Goal: Task Accomplishment & Management: Manage account settings

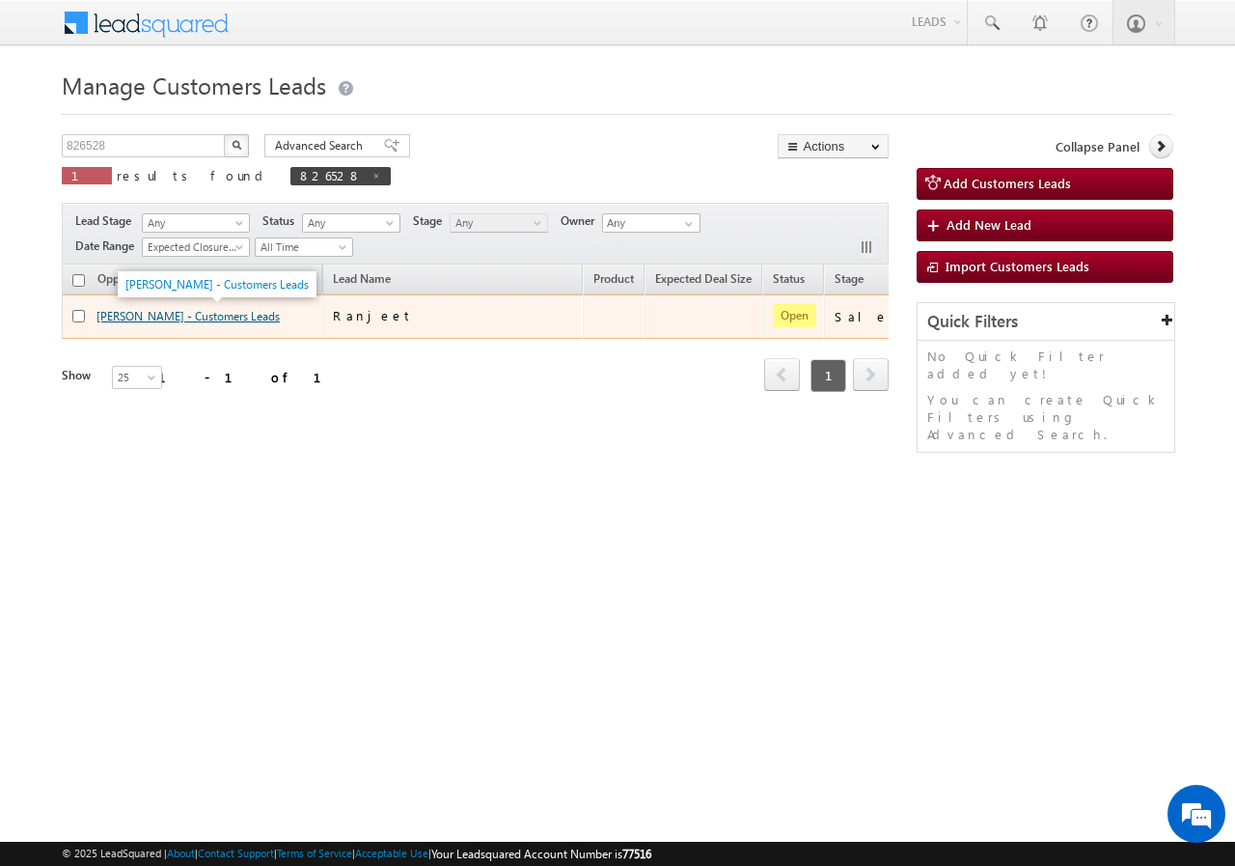
click at [117, 315] on link "[PERSON_NAME] - Customers Leads" at bounding box center [188, 316] width 183 height 14
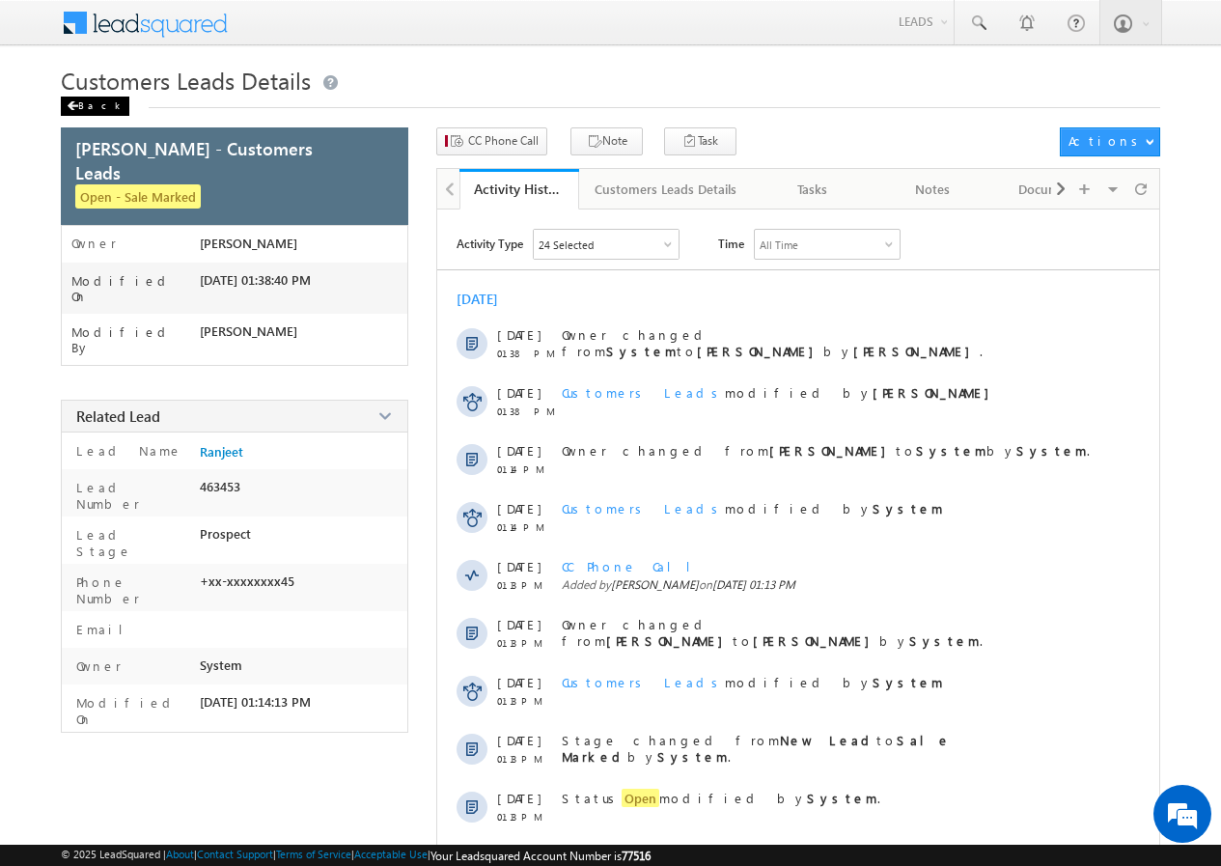
click at [89, 103] on div "Back" at bounding box center [95, 106] width 69 height 19
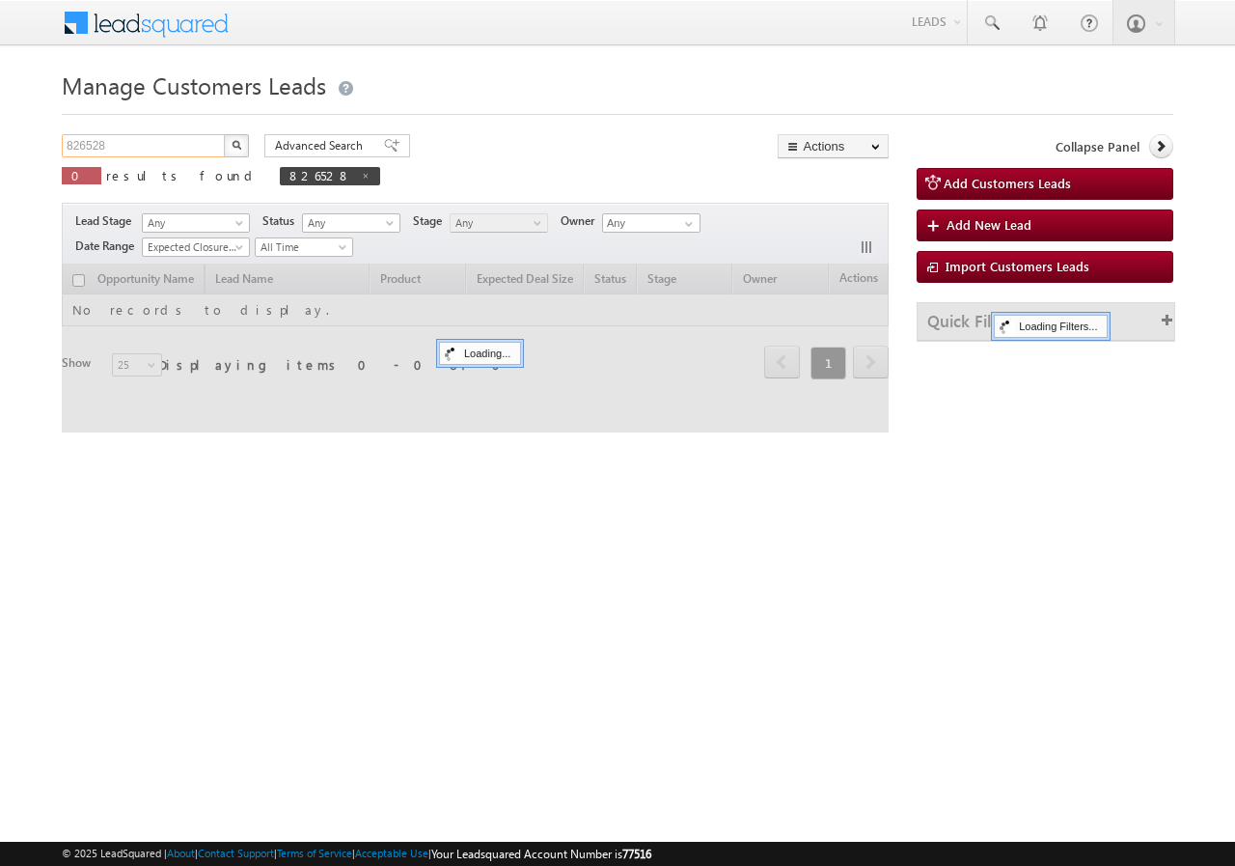
click at [166, 140] on input "826528" at bounding box center [144, 145] width 165 height 23
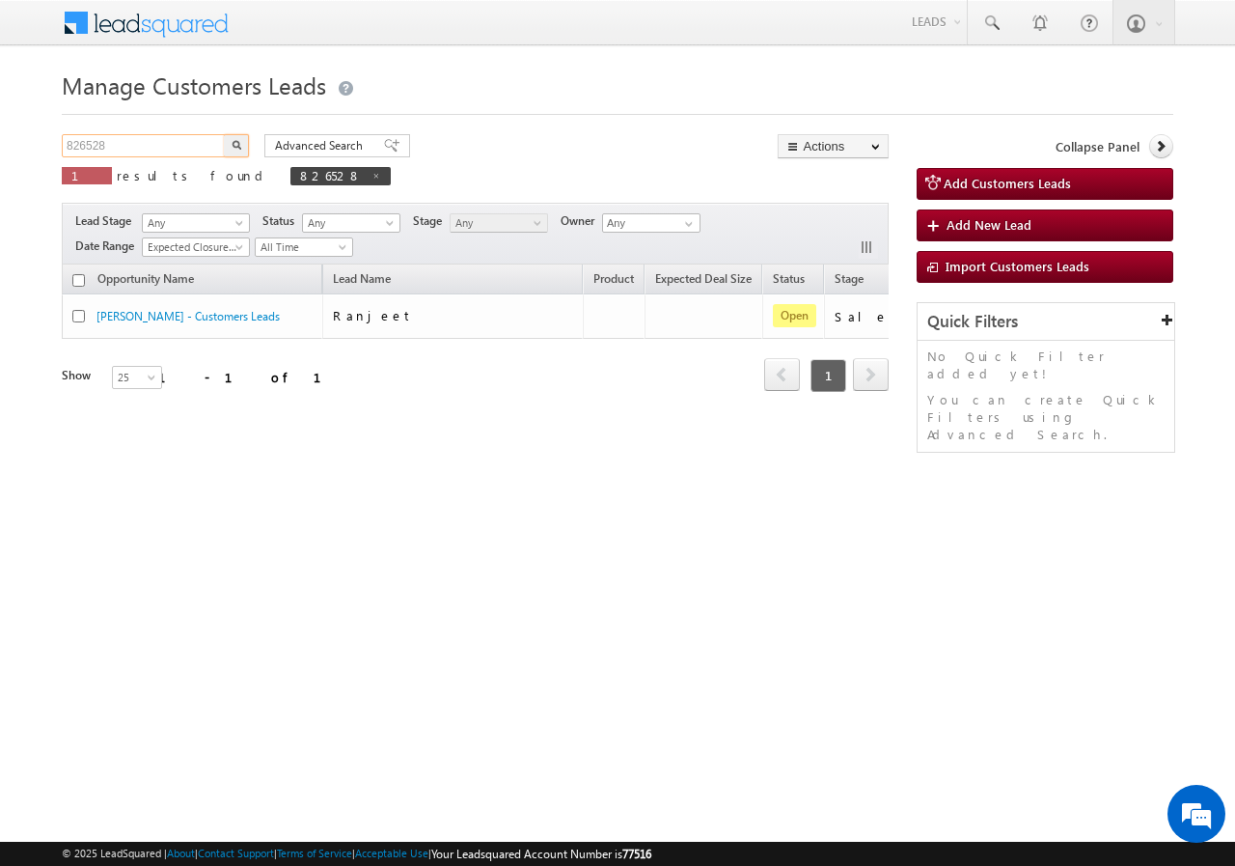
click at [166, 140] on input "826528" at bounding box center [144, 145] width 165 height 23
paste input "70381"
type input "870381"
click at [234, 150] on button "button" at bounding box center [236, 145] width 25 height 23
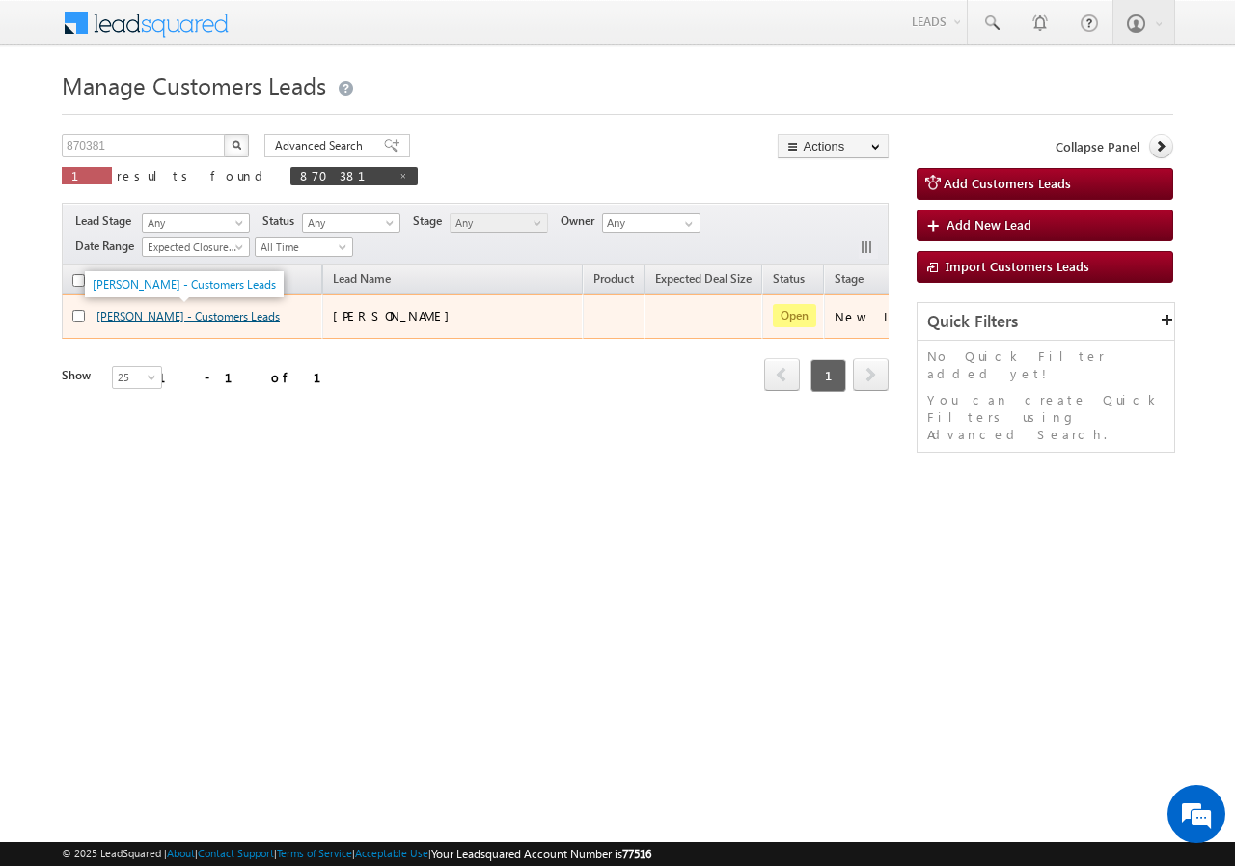
click at [137, 319] on link "ASHOK SHAMRAOJI - Customers Leads" at bounding box center [188, 316] width 183 height 14
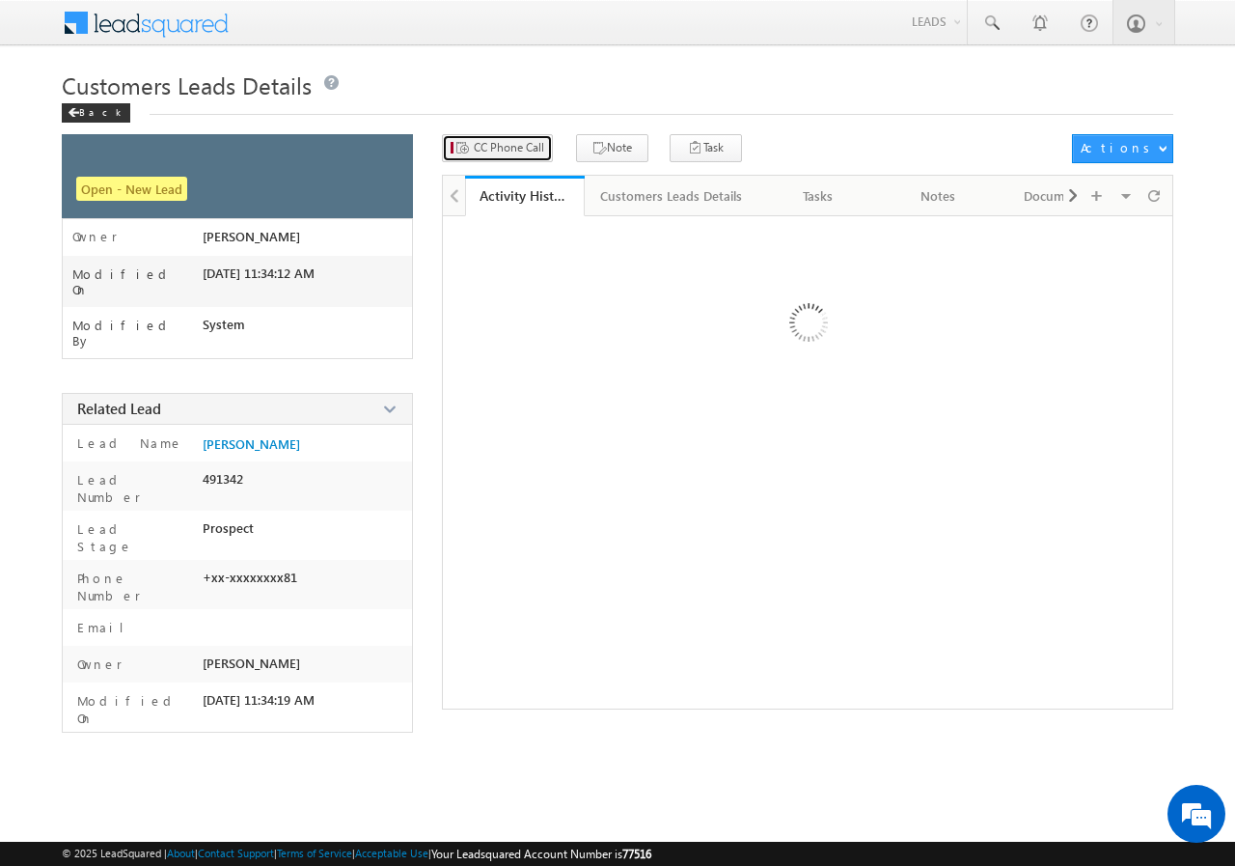
click at [496, 146] on span "CC Phone Call" at bounding box center [509, 147] width 70 height 17
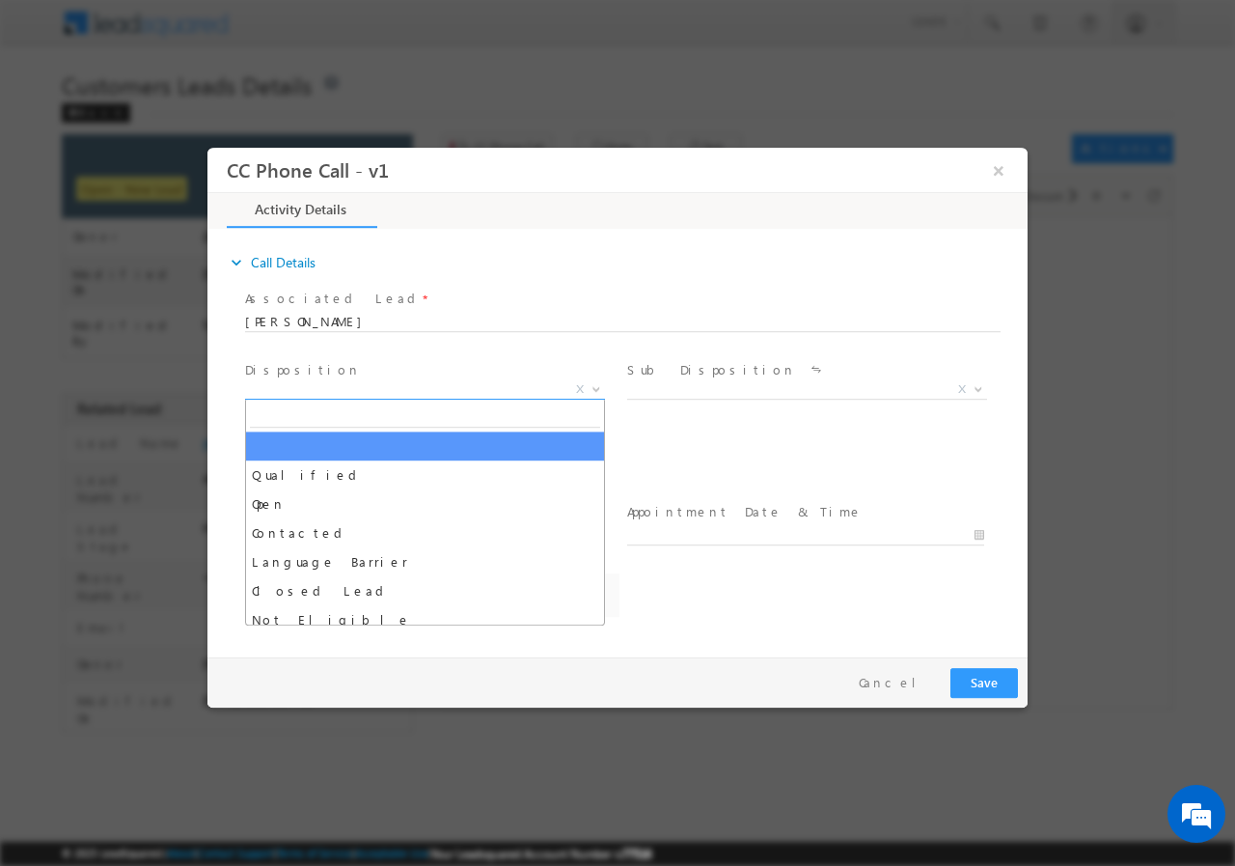
click at [337, 394] on span "X" at bounding box center [425, 388] width 360 height 19
select select "[PERSON_NAME][EMAIL_ADDRESS][PERSON_NAME][DOMAIN_NAME]"
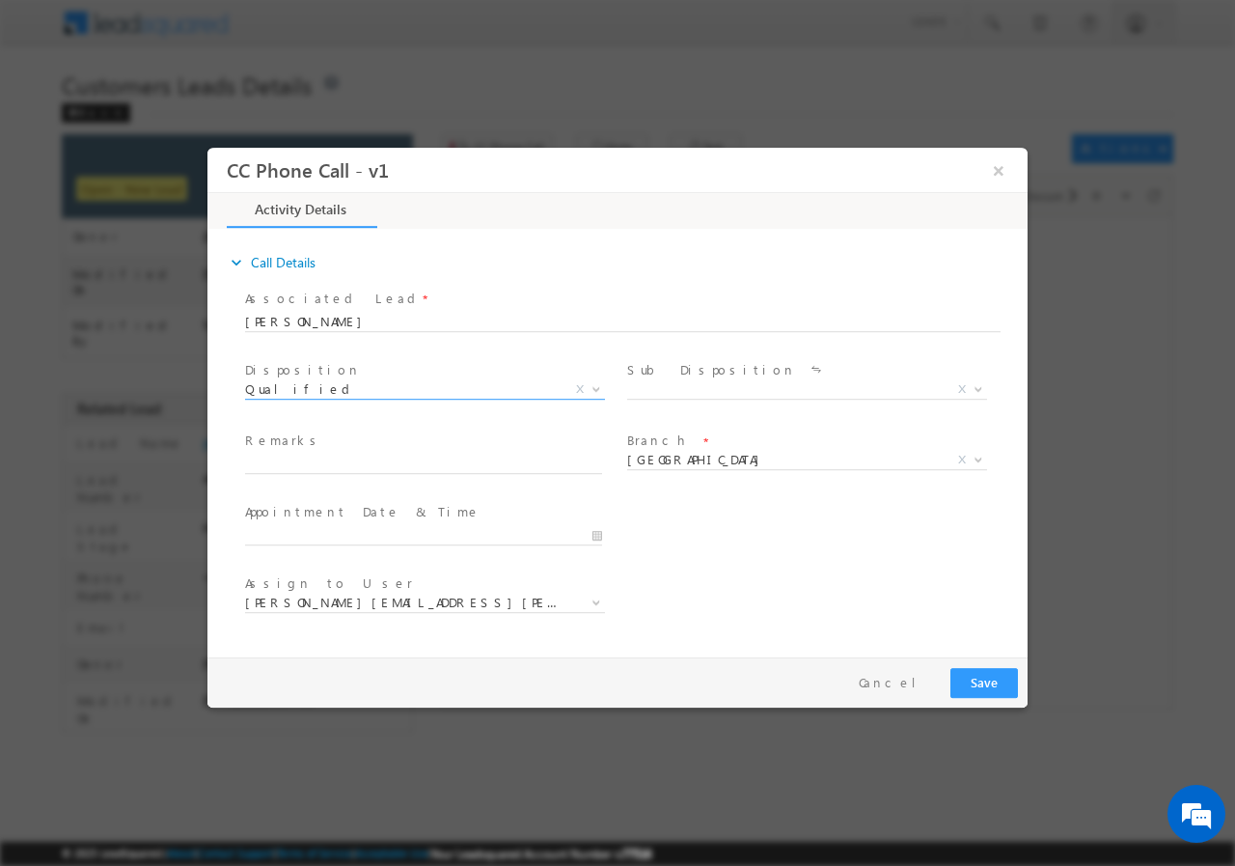
select select "Qualified"
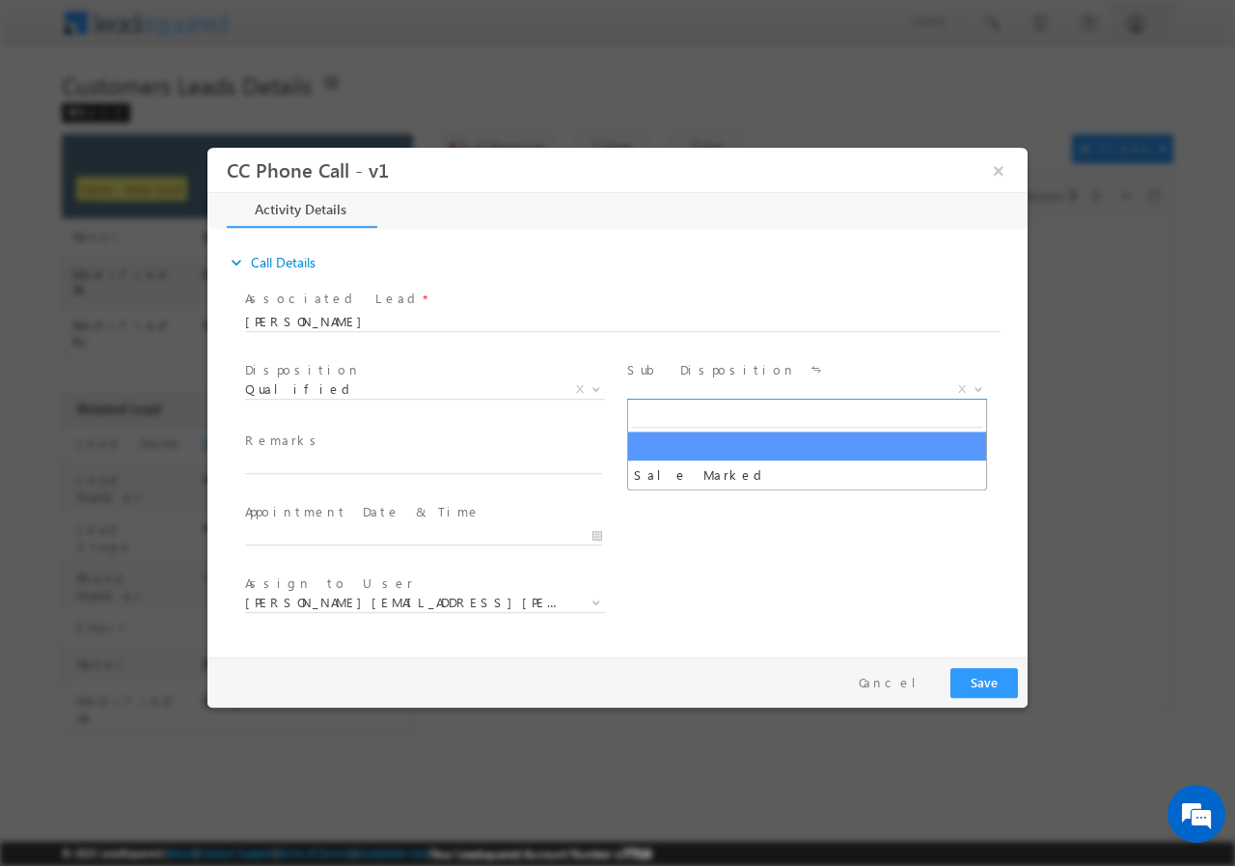
click at [678, 393] on span "X" at bounding box center [807, 388] width 360 height 19
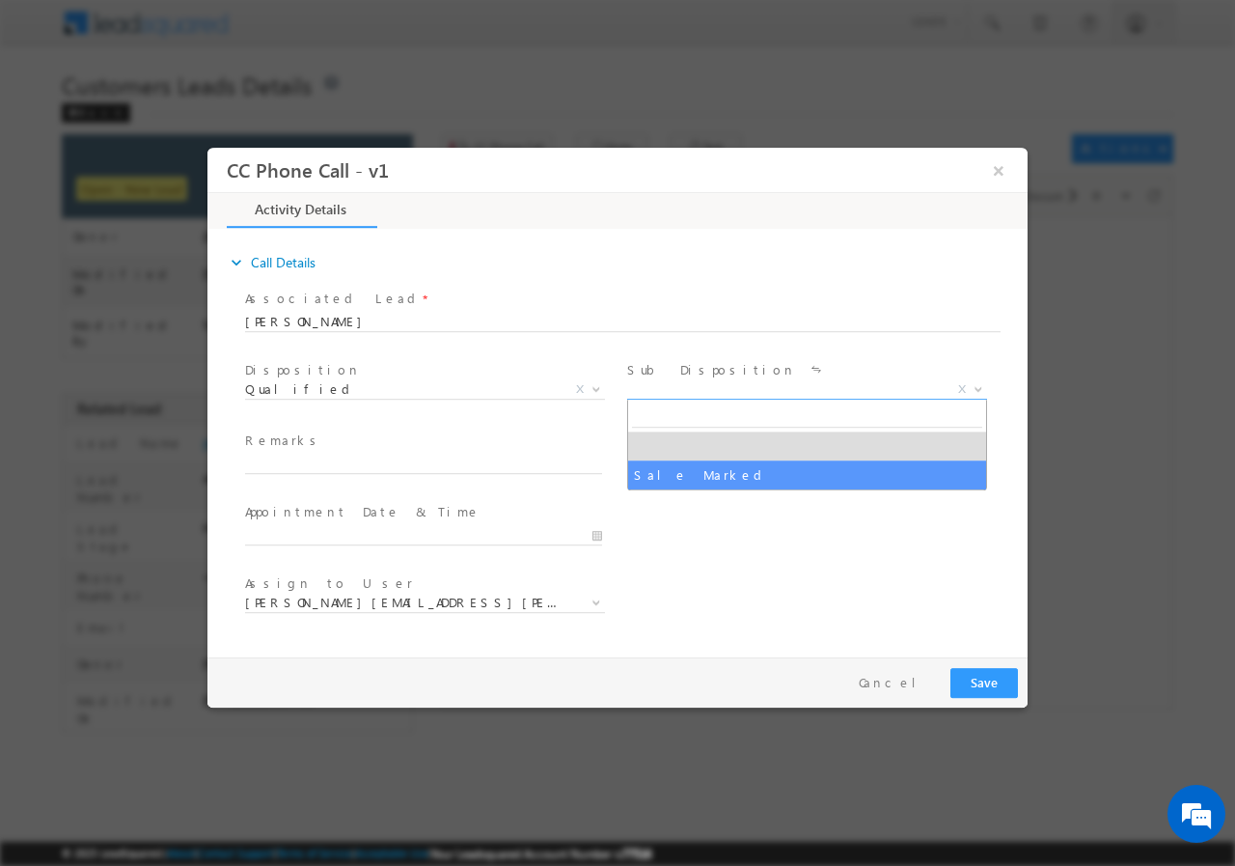
select select "Sale Marked"
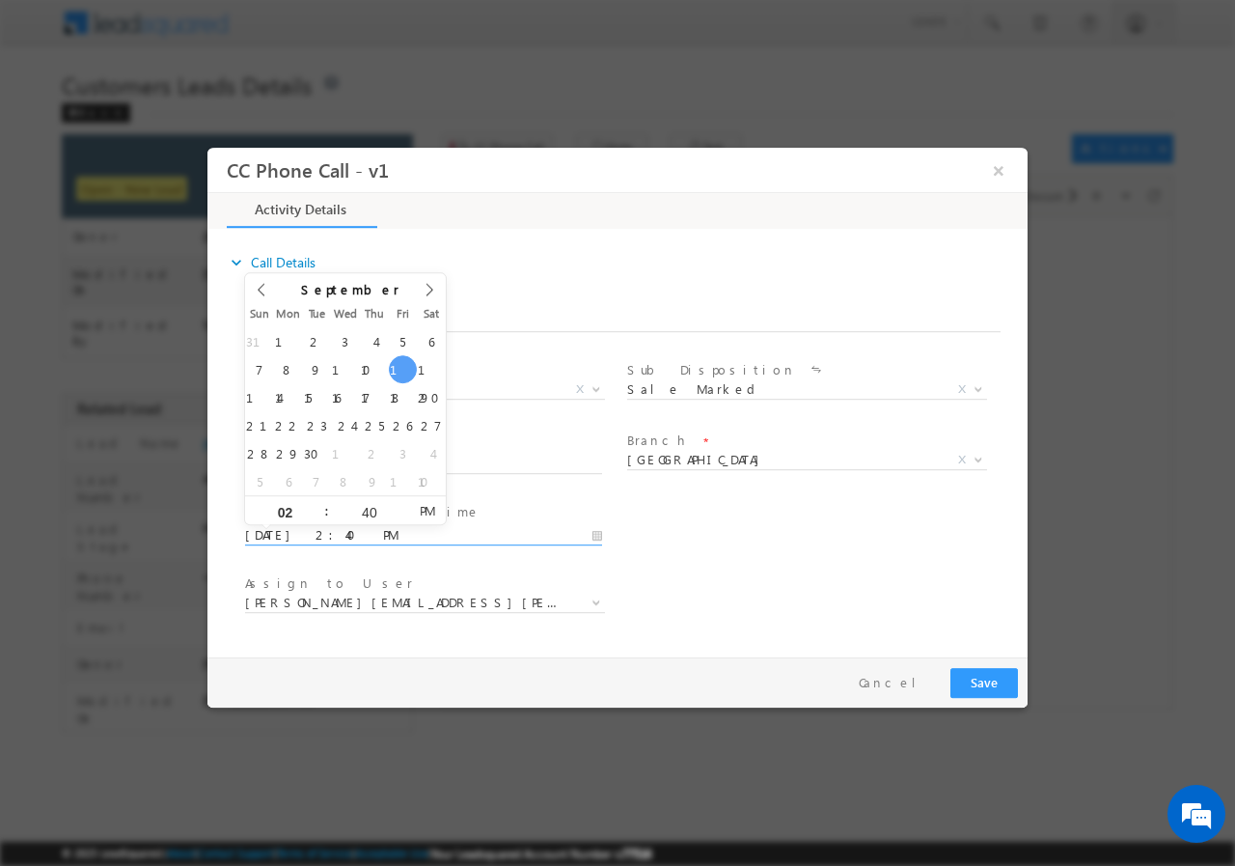
click at [599, 538] on input "09/12/2025 2:40 PM" at bounding box center [423, 534] width 357 height 19
type input "09/14/2025 2:40 PM"
click at [365, 517] on div "40" at bounding box center [369, 509] width 80 height 29
click at [368, 512] on input "40" at bounding box center [369, 511] width 80 height 13
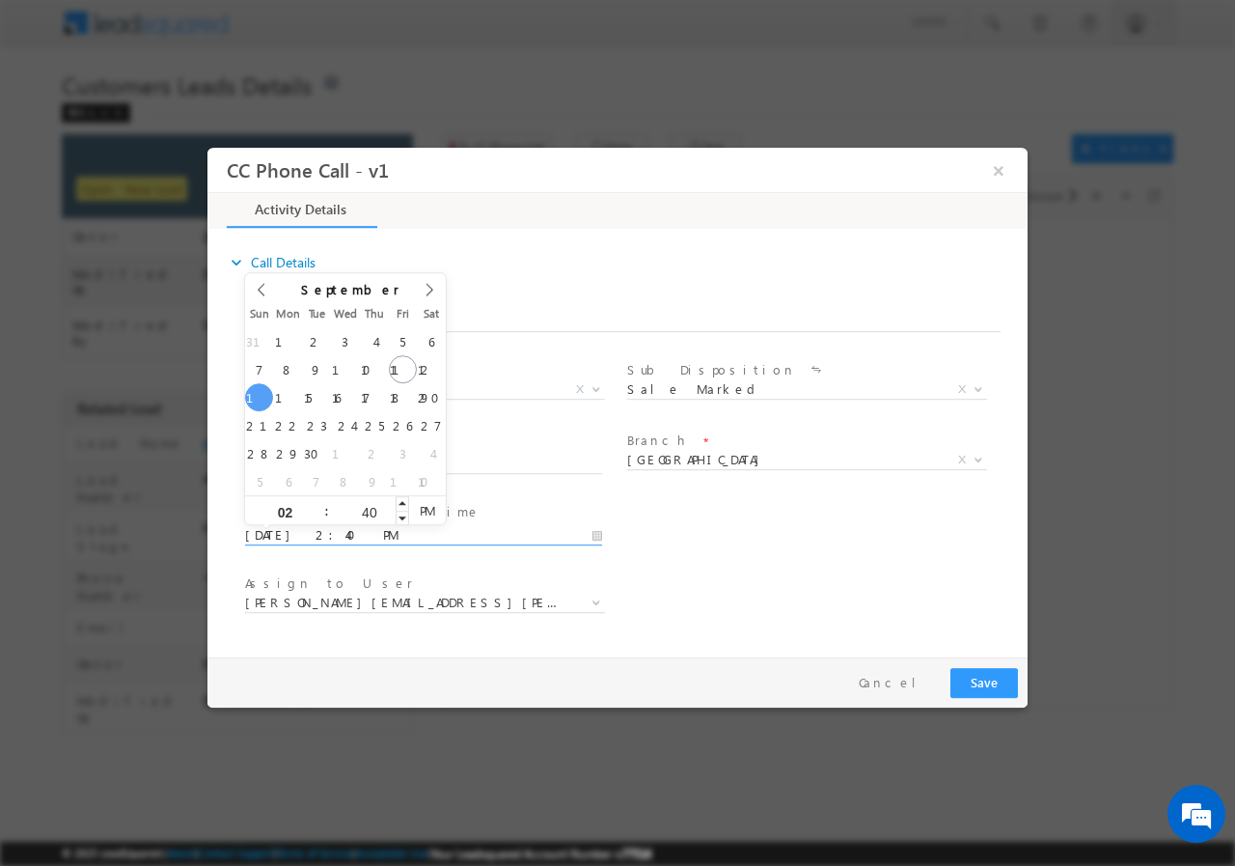
click at [368, 512] on input "40" at bounding box center [369, 511] width 80 height 13
click at [371, 508] on input "40" at bounding box center [369, 511] width 80 height 13
type input "00"
type input "09/14/2025 2:00 PM"
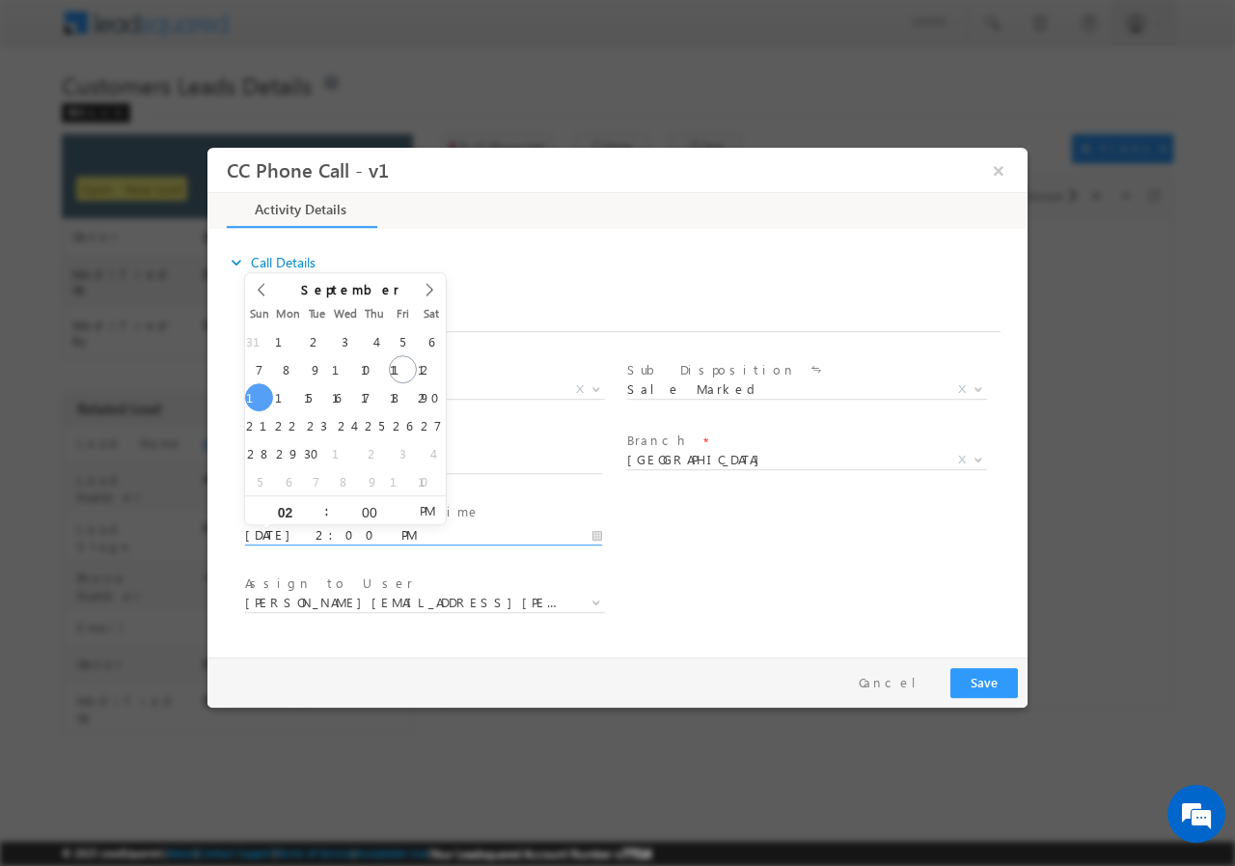
click at [745, 561] on div "User Branch * Appointment Date & Time * 09/14/2025 2:00 PM" at bounding box center [634, 532] width 786 height 71
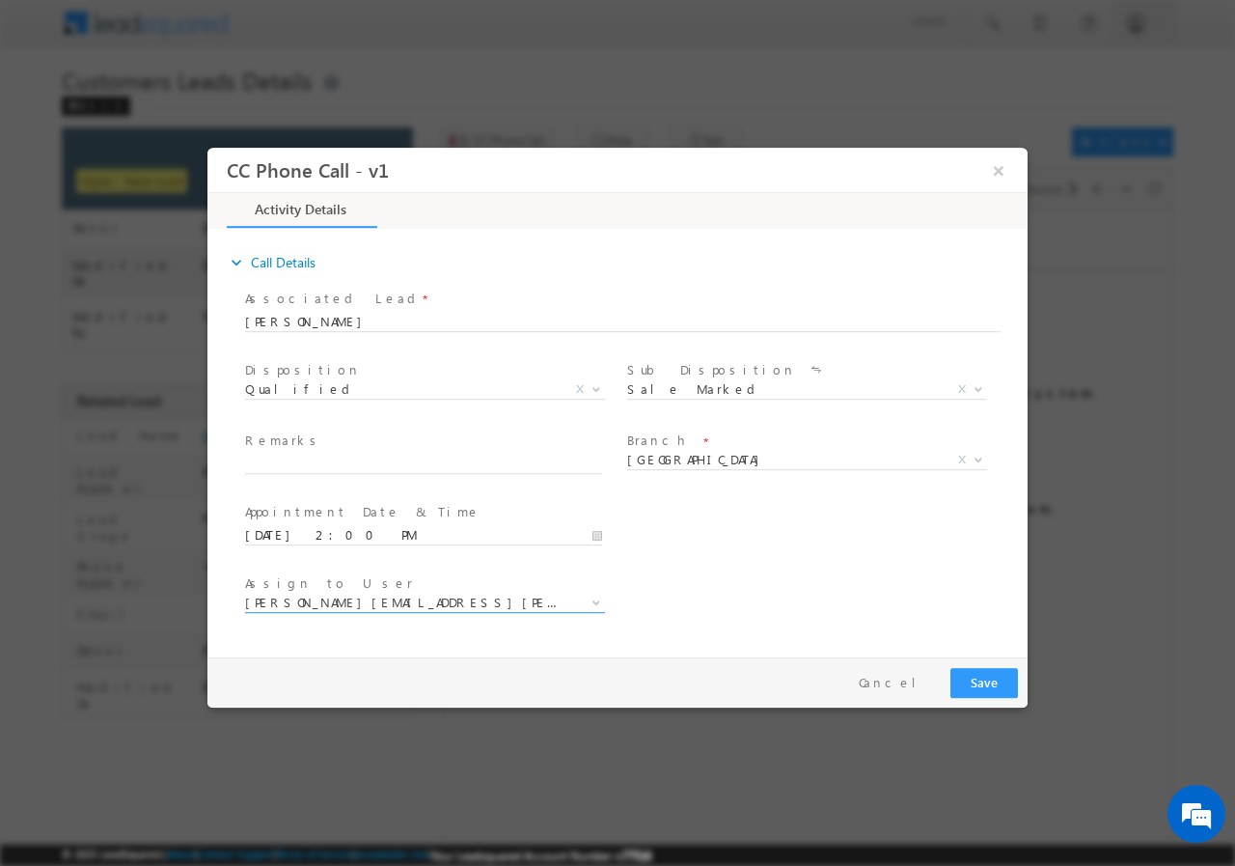
click at [449, 608] on span "[PERSON_NAME][EMAIL_ADDRESS][PERSON_NAME][DOMAIN_NAME]" at bounding box center [402, 601] width 314 height 17
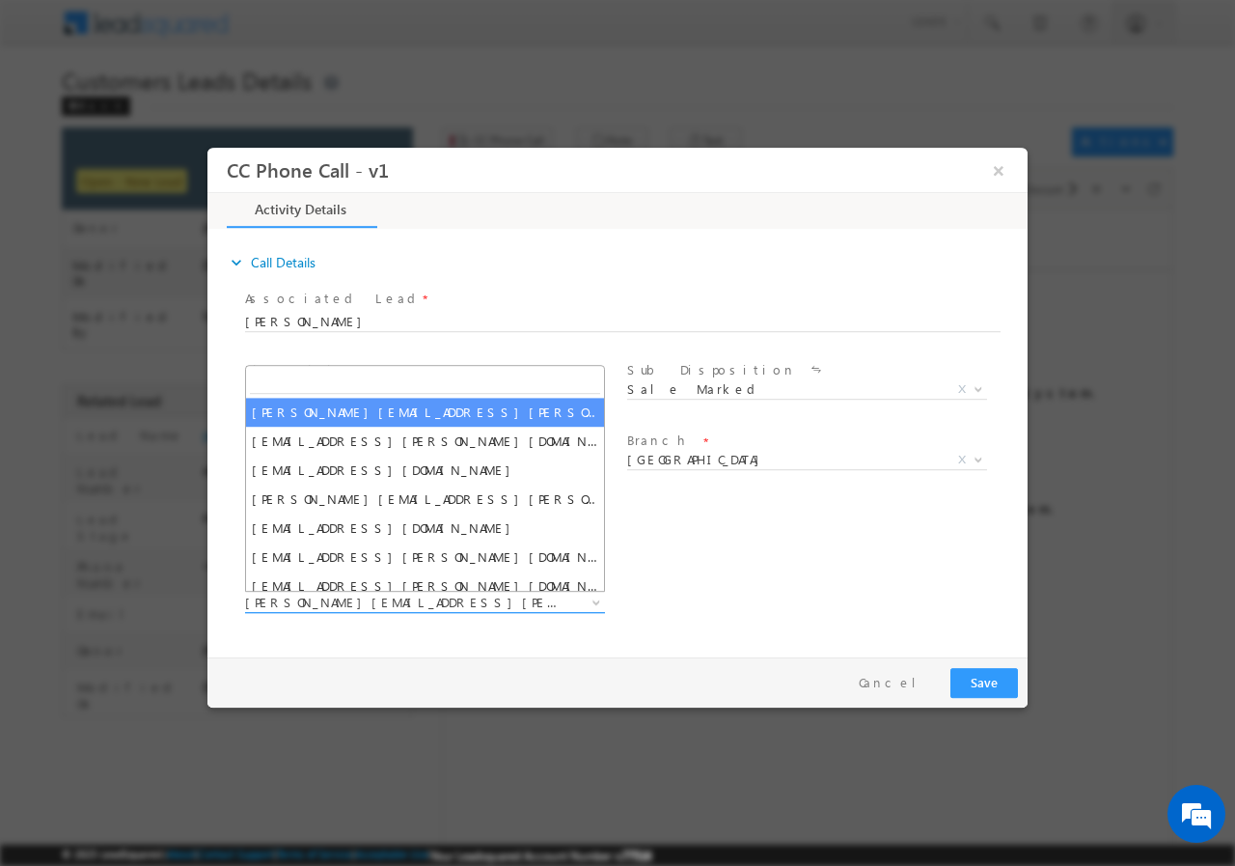
type input "[EMAIL_ADDRESS][PERSON_NAME][DOMAIN_NAME]"
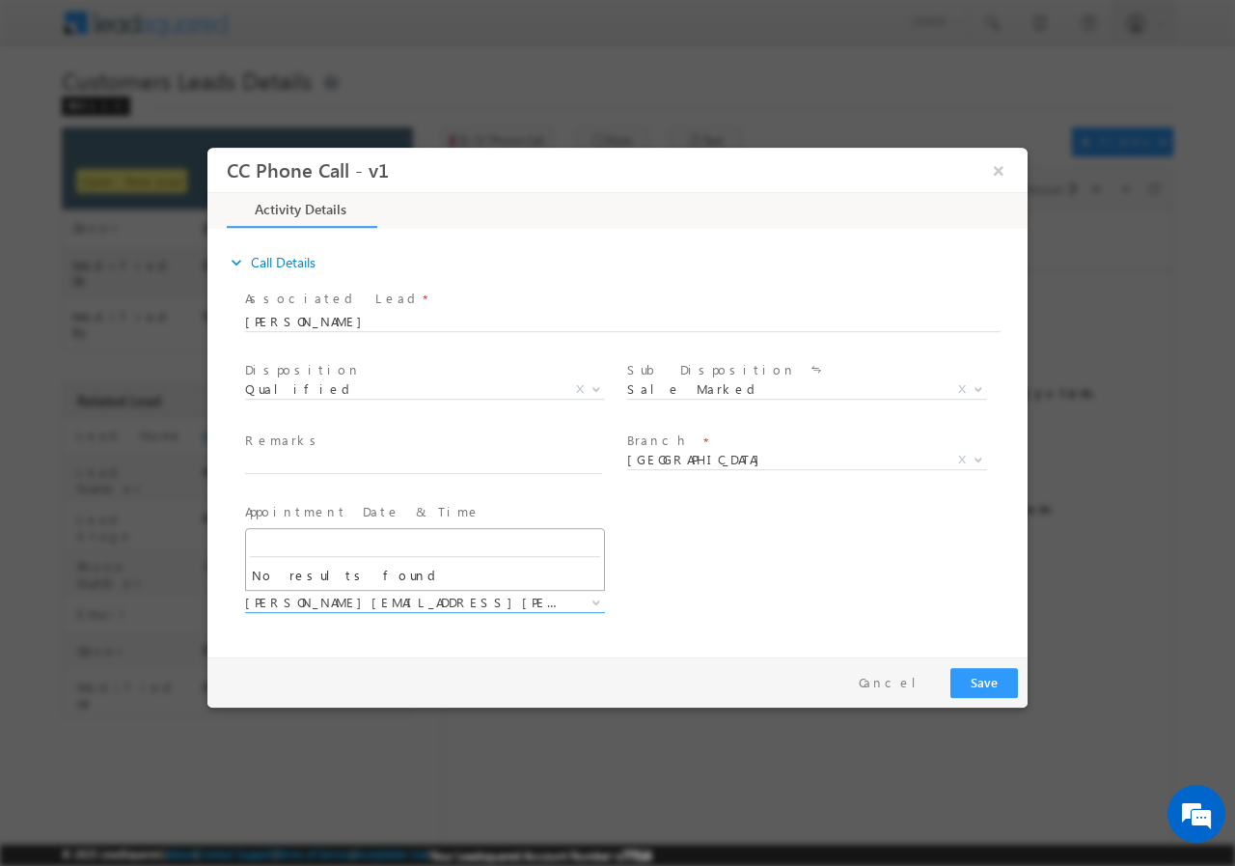
click at [709, 541] on div "User Branch * Appointment Date & Time * 09/14/2025 2:00 PM" at bounding box center [634, 532] width 786 height 71
click at [365, 460] on input "text" at bounding box center [423, 463] width 357 height 19
paste input "870381//VB_Interested//ASHOK SHAMRAOJI//7507164681// Extension // loan req-20L/…"
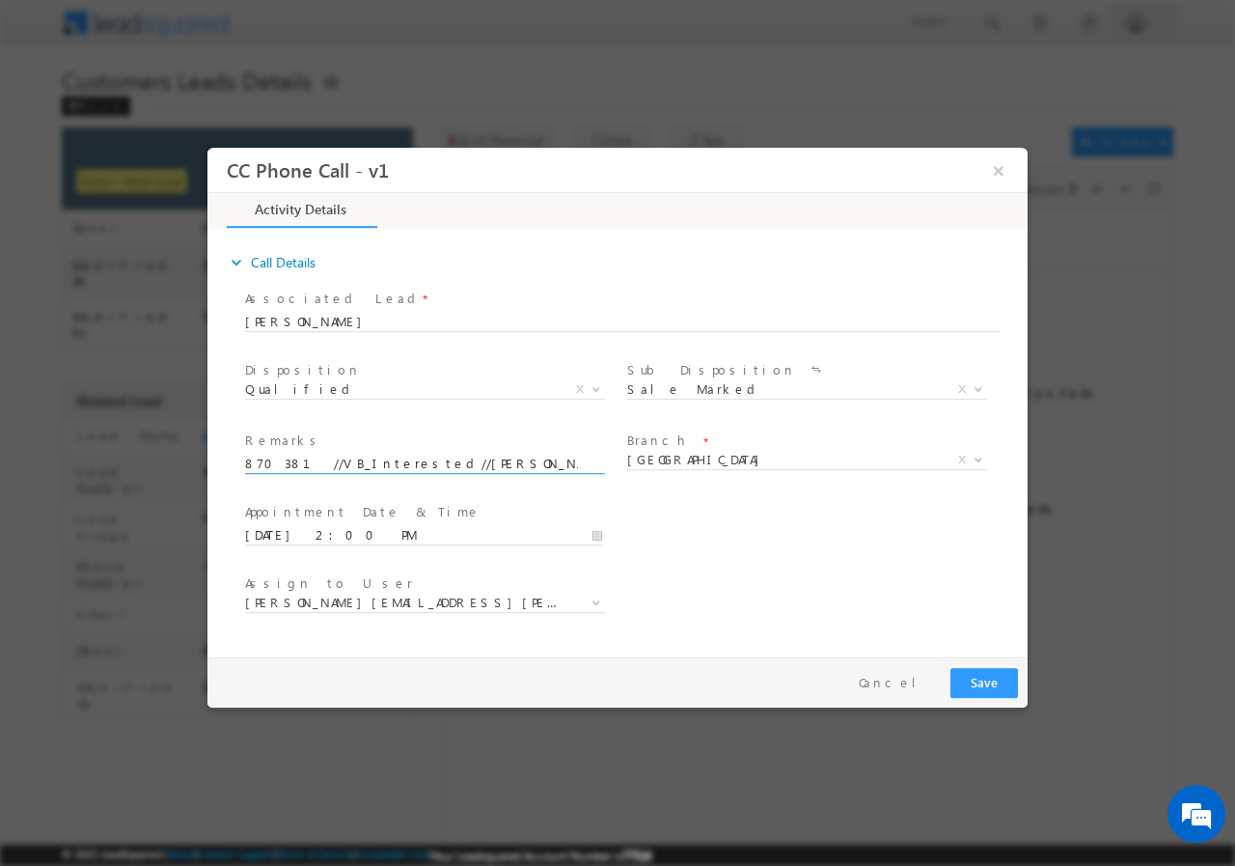
scroll to position [0, 835]
type input "870381//VB_Interested//ASHOK SHAMRAOJI//7507164681// Extension // loan req-20L/…"
click at [980, 673] on button "Save" at bounding box center [985, 682] width 68 height 30
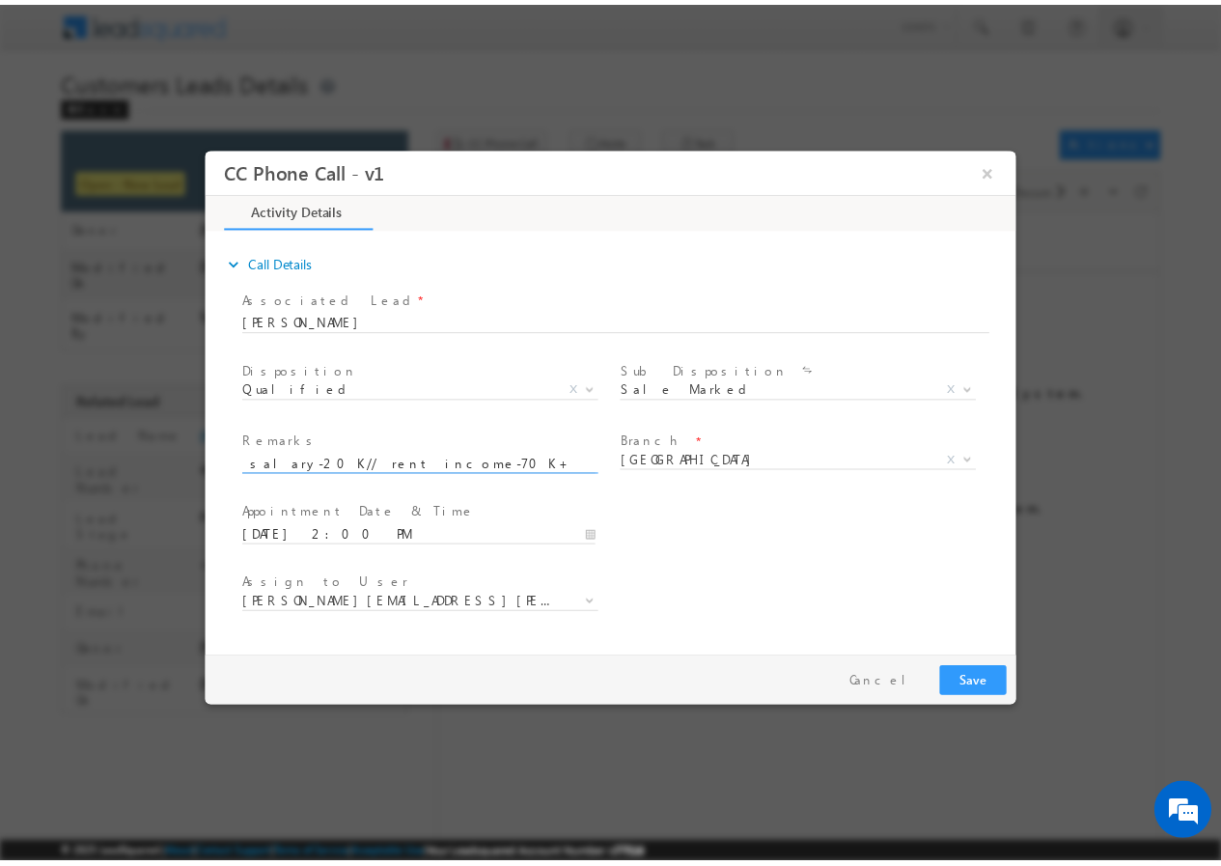
scroll to position [0, 0]
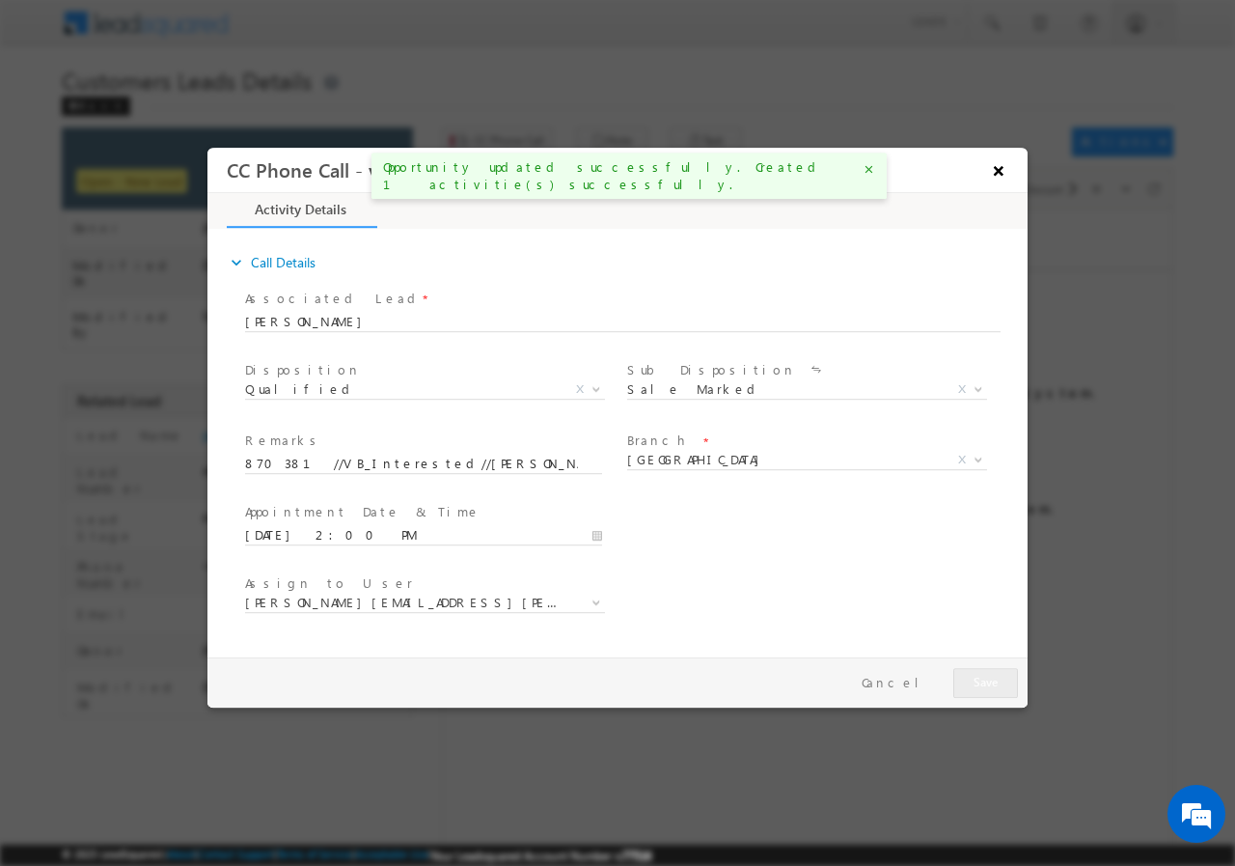
click at [1000, 174] on button "×" at bounding box center [998, 170] width 33 height 36
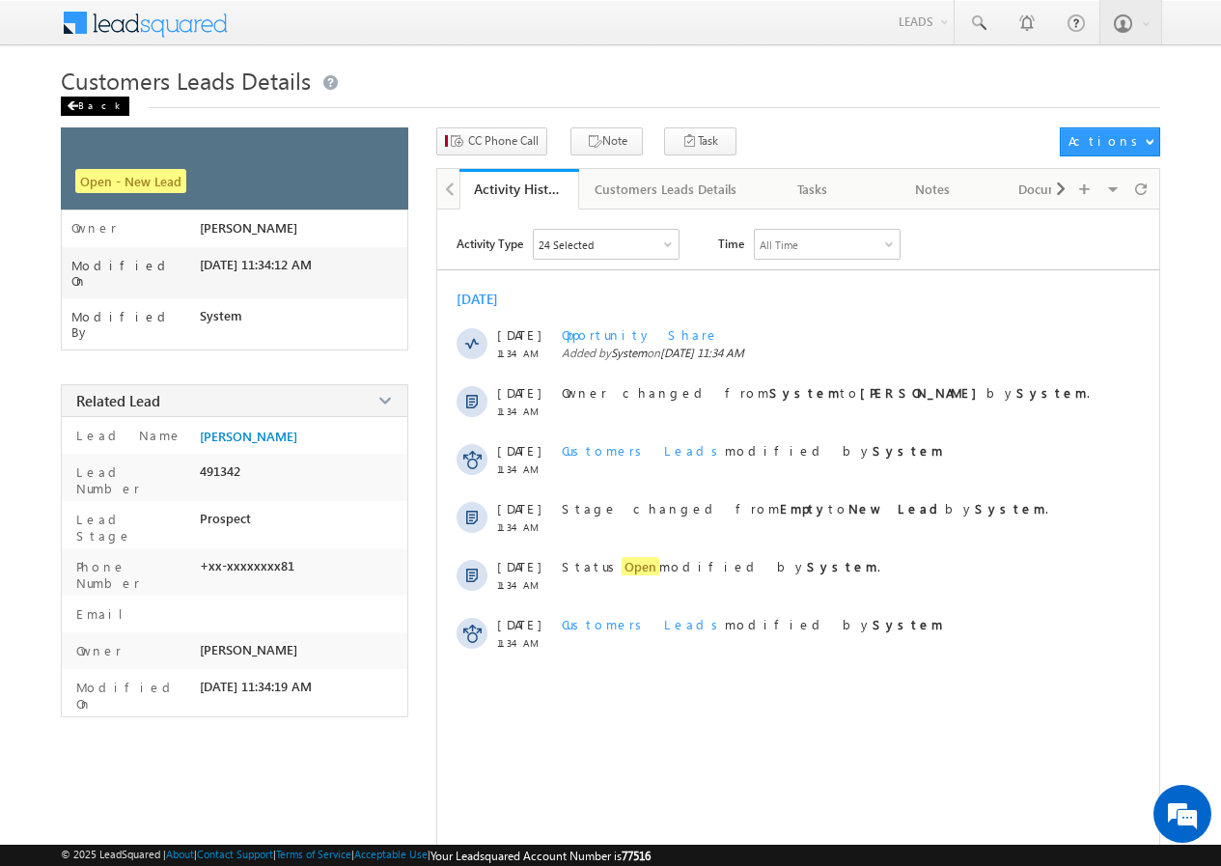
click at [82, 108] on div "Back" at bounding box center [95, 106] width 69 height 19
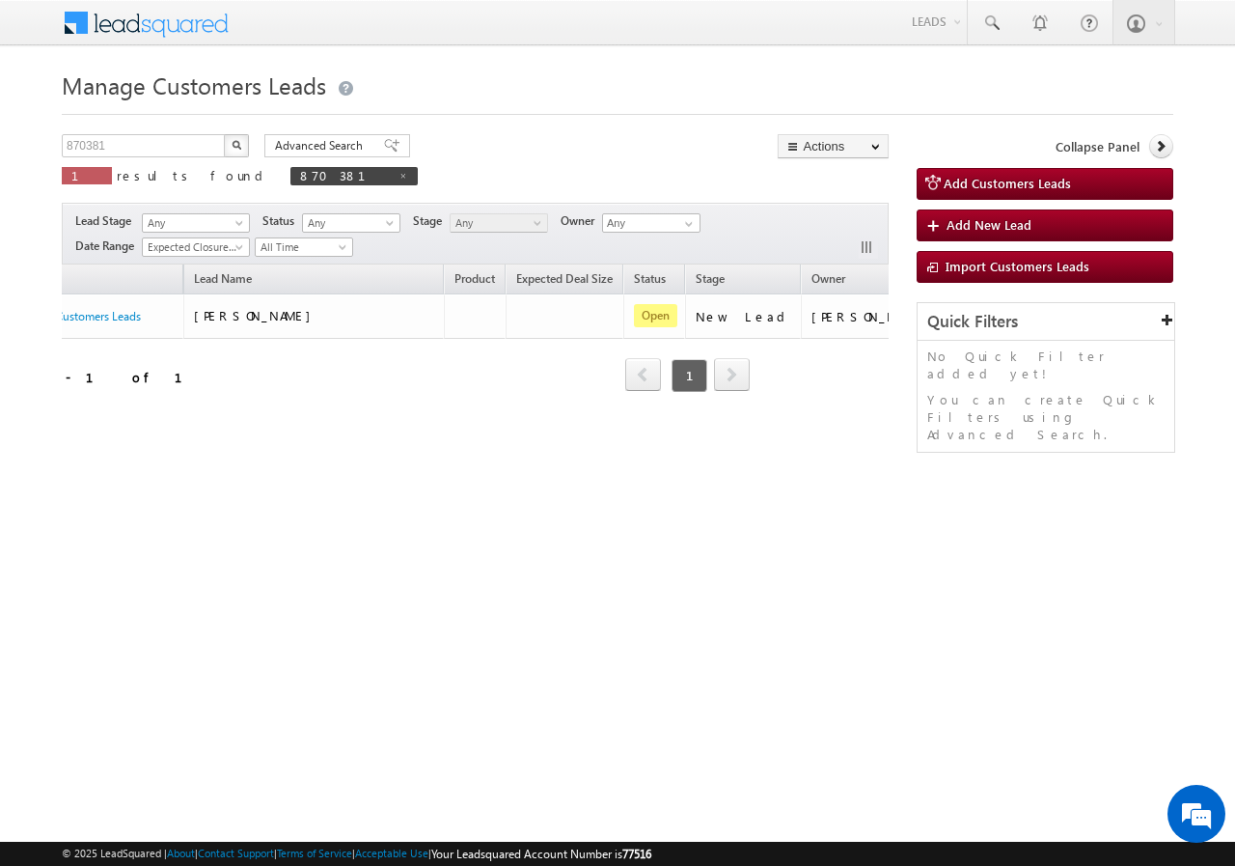
scroll to position [0, 181]
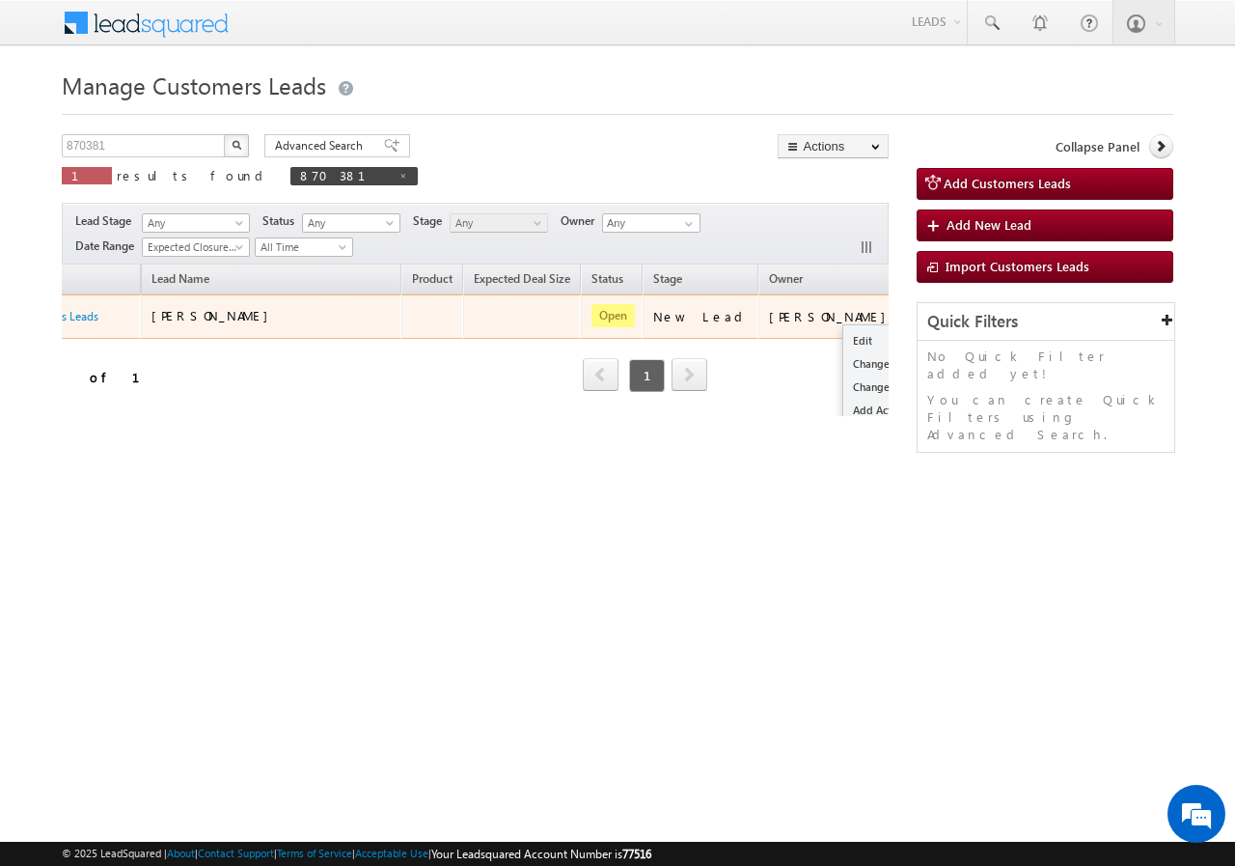
click at [921, 315] on button "button" at bounding box center [930, 315] width 19 height 19
click at [843, 333] on link "Edit" at bounding box center [891, 340] width 97 height 23
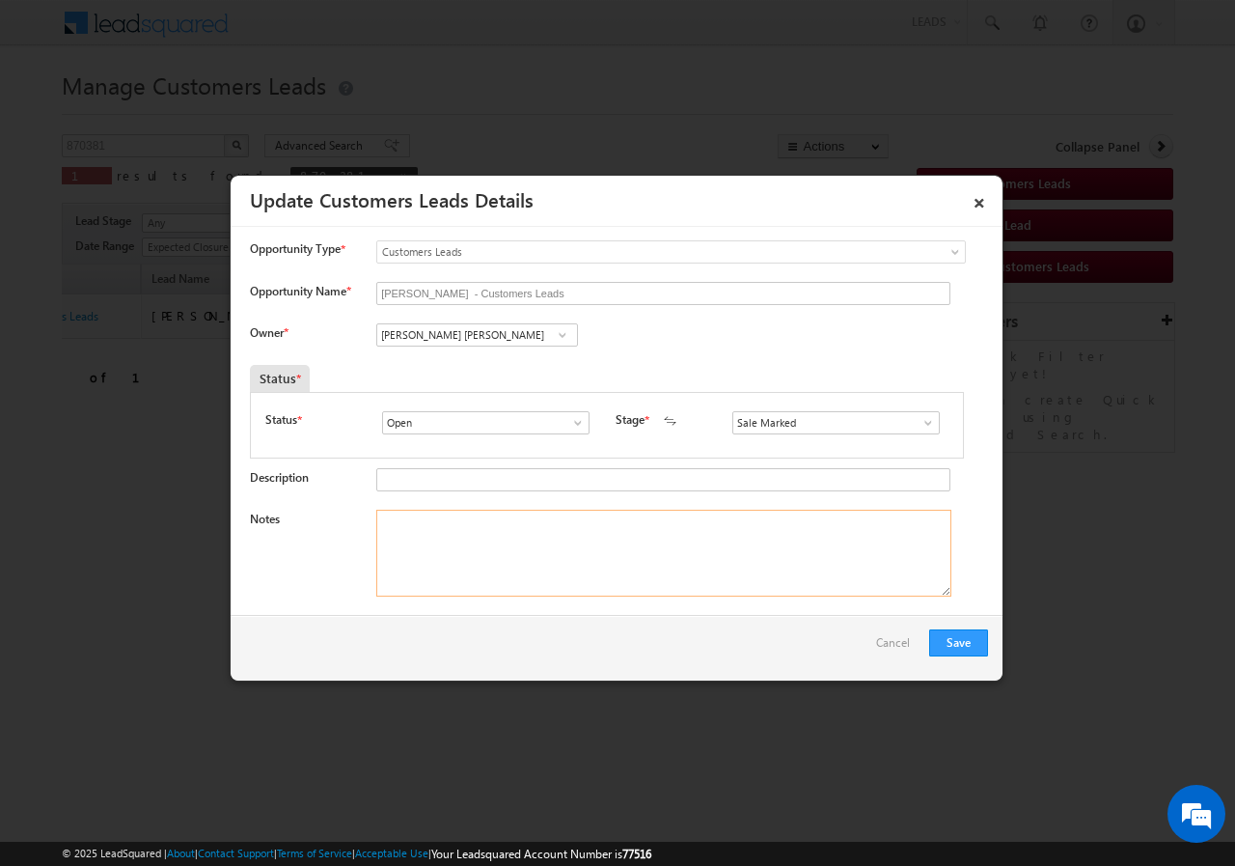
click at [455, 569] on textarea "Notes" at bounding box center [663, 553] width 575 height 87
paste textarea "870381//VB_Interested//[PERSON_NAME]//7507164681// Extension // loan req-20L// …"
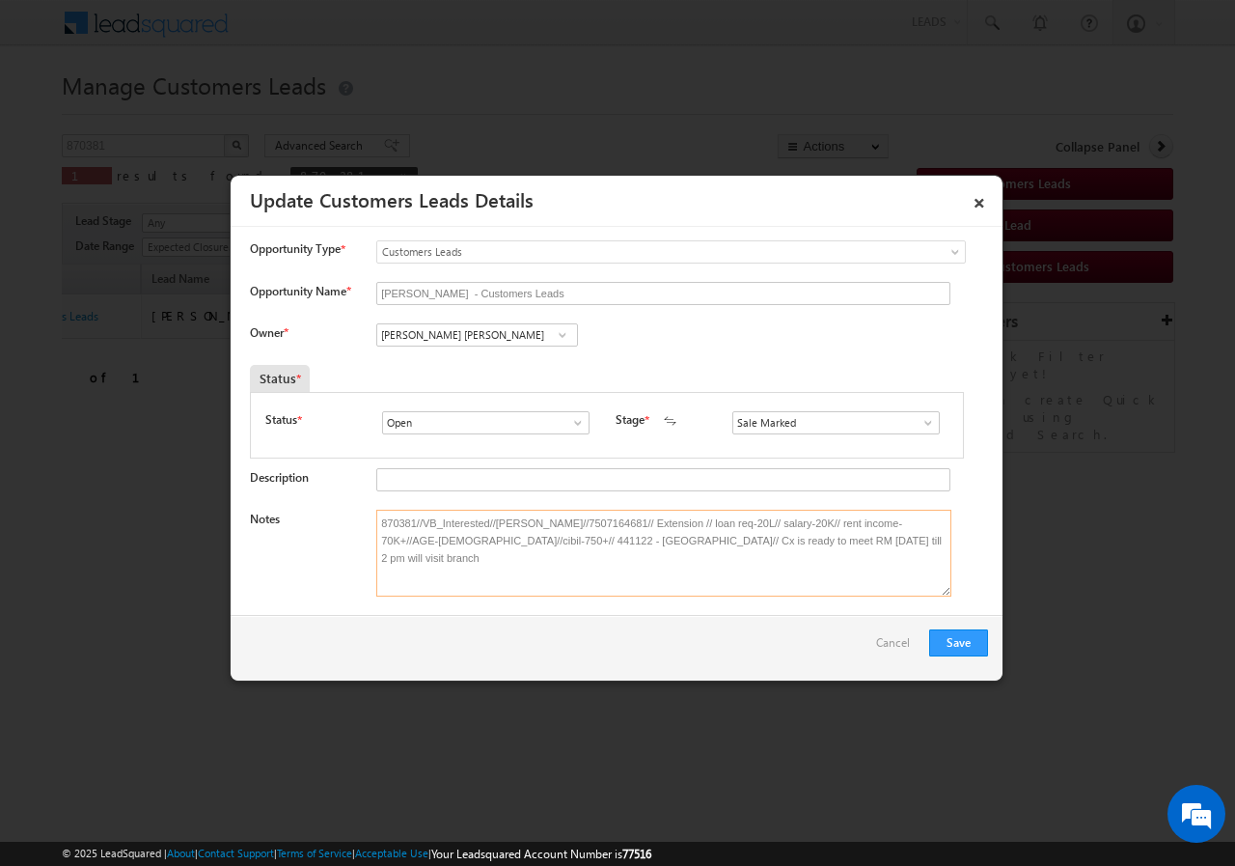
type textarea "870381//VB_Interested//[PERSON_NAME]//7507164681// Extension // loan req-20L// …"
click at [492, 337] on input "[PERSON_NAME] [PERSON_NAME]" at bounding box center [477, 334] width 202 height 23
paste input "[EMAIL_ADDRESS][PERSON_NAME][DOMAIN_NAME]"
click at [455, 358] on link "[PERSON_NAME] Bhati [EMAIL_ADDRESS][PERSON_NAME][DOMAIN_NAME]" at bounding box center [477, 364] width 202 height 37
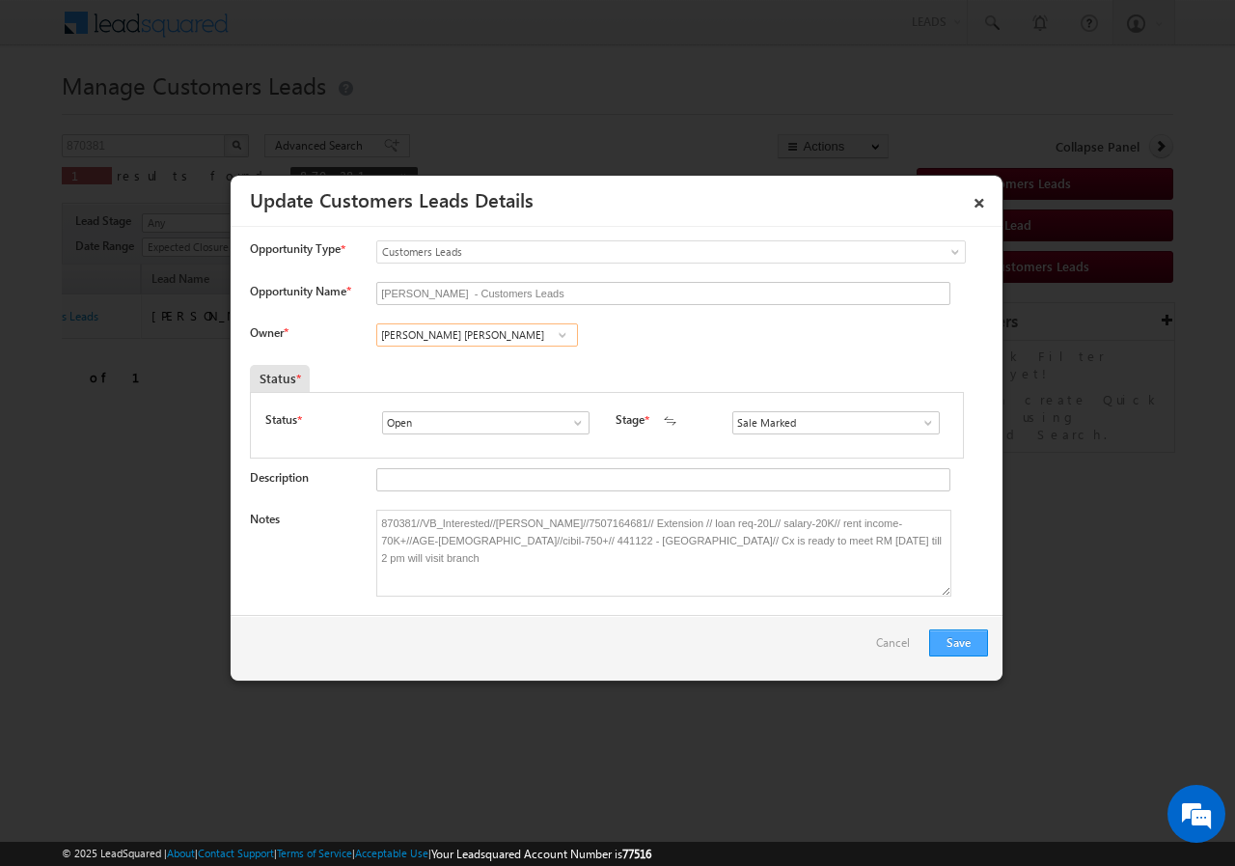
type input "[PERSON_NAME] [PERSON_NAME]"
click at [953, 643] on button "Save" at bounding box center [958, 642] width 59 height 27
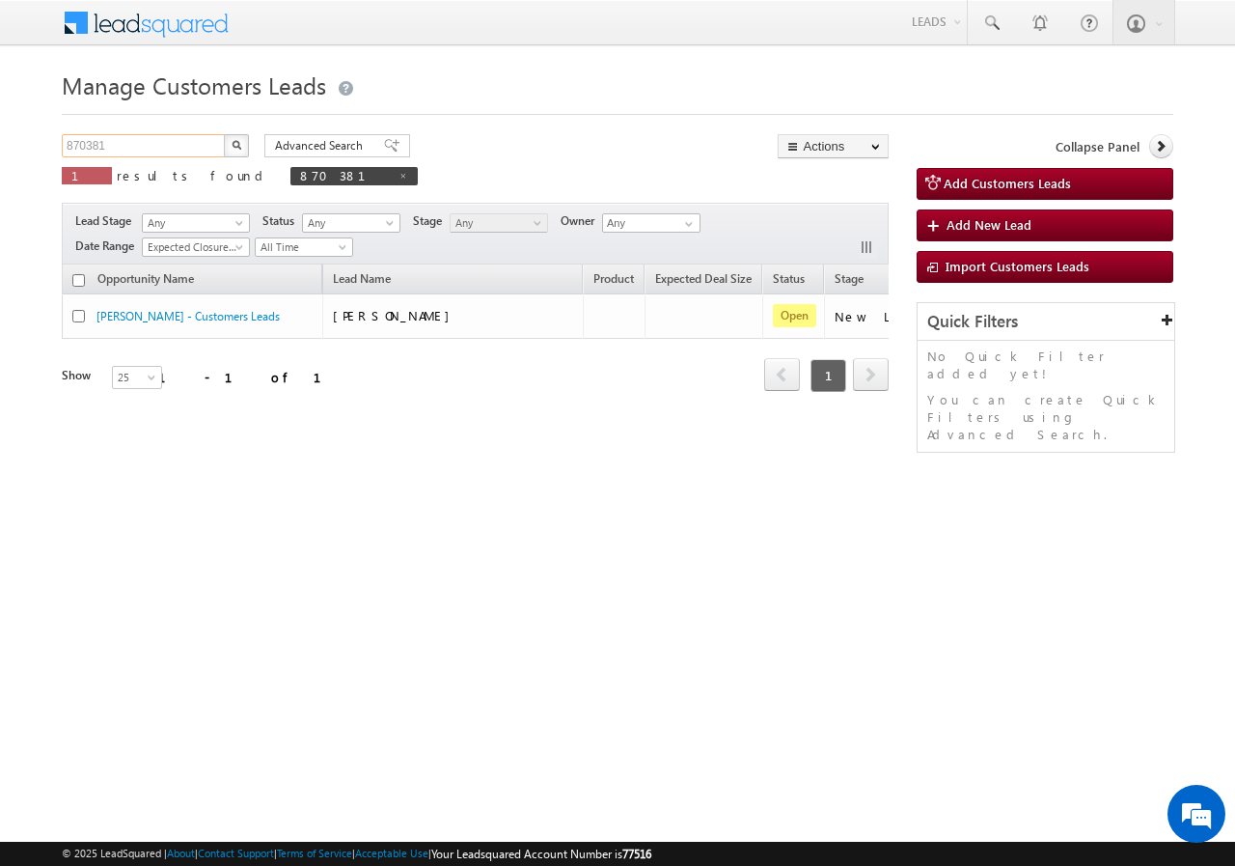
click at [171, 144] on input "870381" at bounding box center [144, 145] width 165 height 23
paste input "Rahul"
click at [236, 132] on div "Manage Customers Leads Customers Leads updated successfully. Rahul X 1 results …" at bounding box center [618, 306] width 1112 height 483
click at [236, 139] on button "button" at bounding box center [236, 145] width 25 height 23
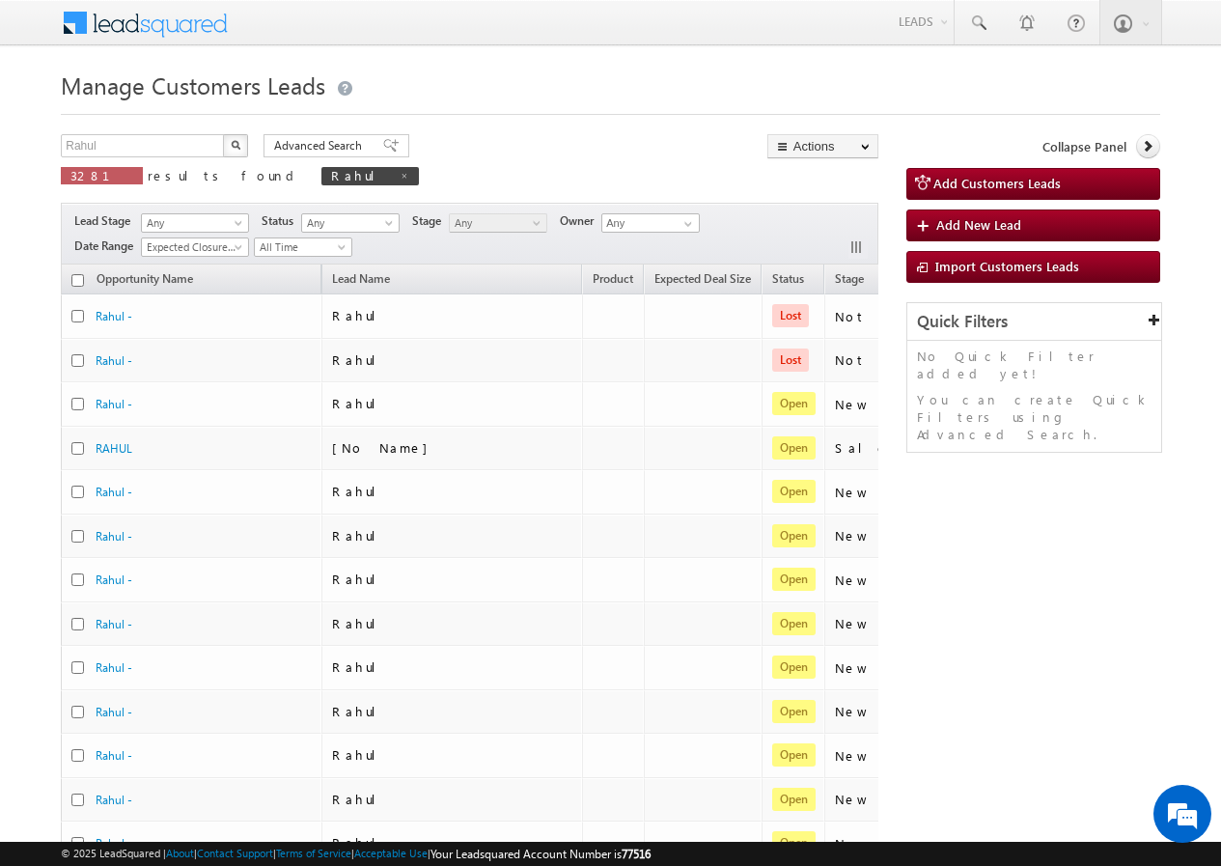
click at [439, 148] on div "Rahul X 3281 results found Rahul Advanced Search Advanced search results Action…" at bounding box center [469, 166] width 817 height 64
click at [400, 178] on span at bounding box center [405, 176] width 10 height 10
type input "Search Customers Leads"
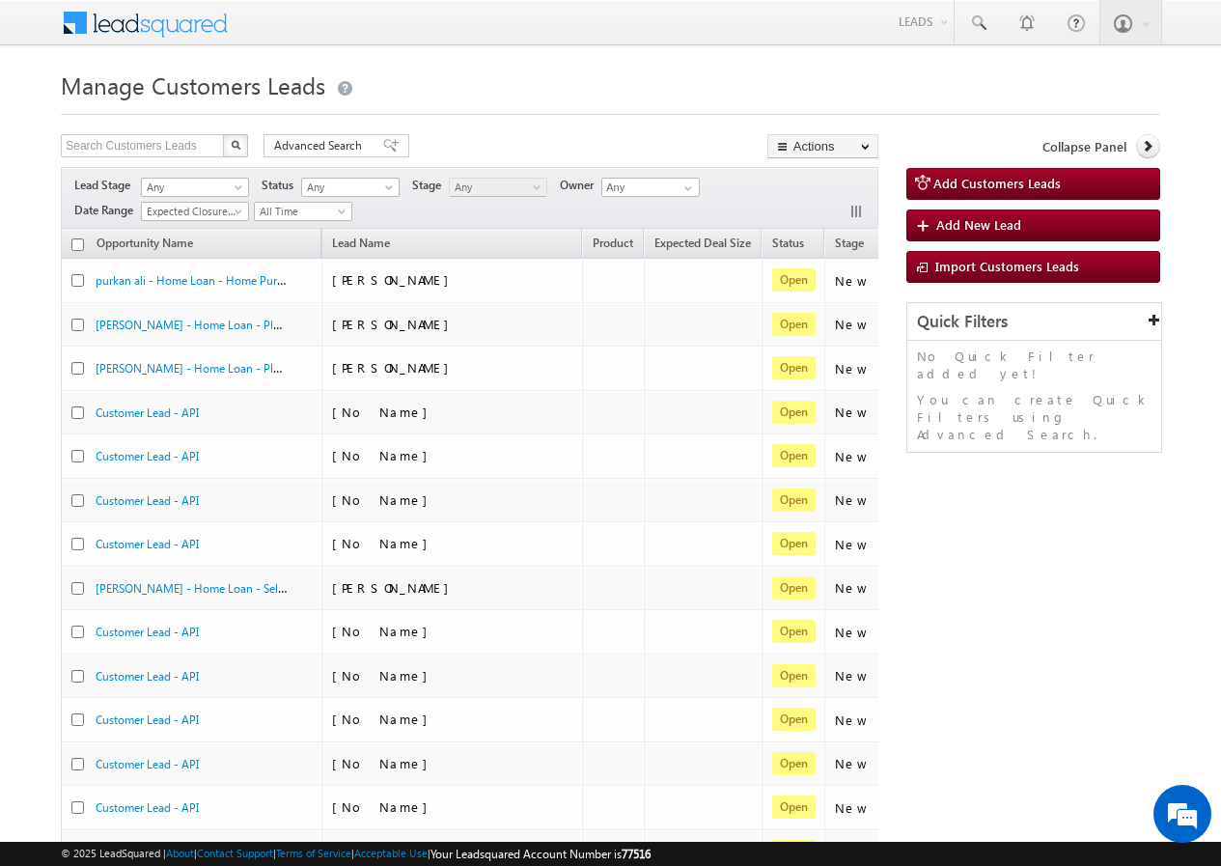
click at [125, 133] on div "Manage Customers Leads Customers Leads updated successfully. Search Customers L…" at bounding box center [610, 764] width 1099 height 1398
